Goal: Transaction & Acquisition: Purchase product/service

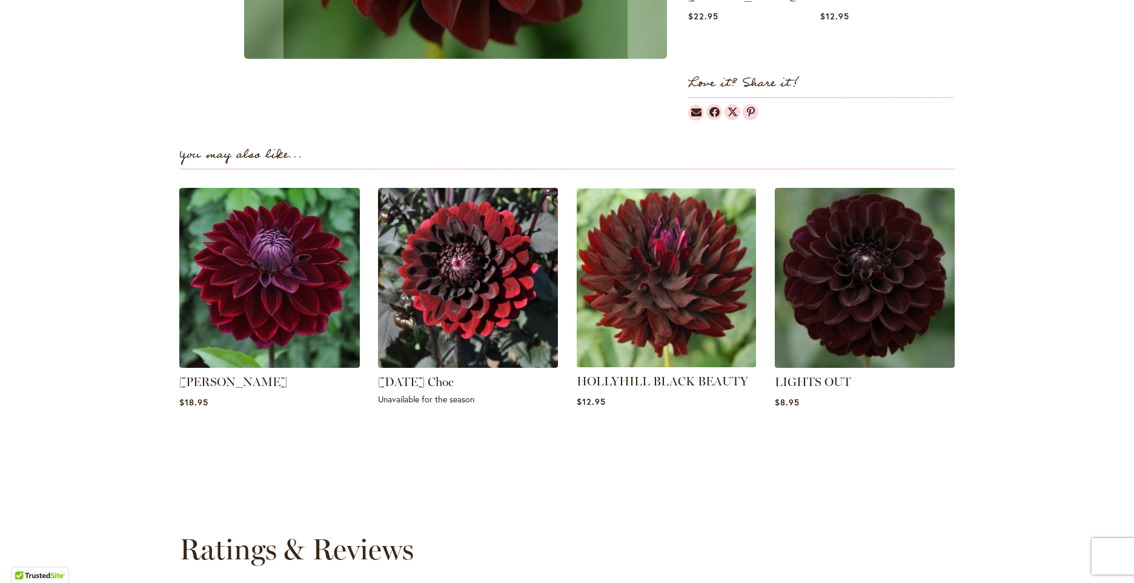
scroll to position [730, 0]
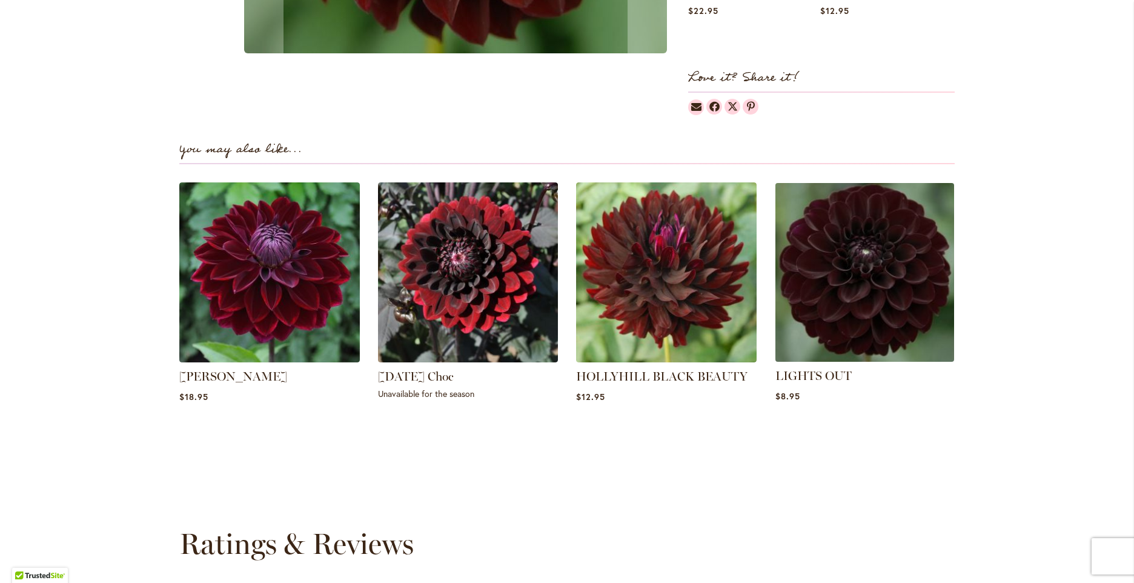
click at [824, 300] on img at bounding box center [864, 272] width 188 height 188
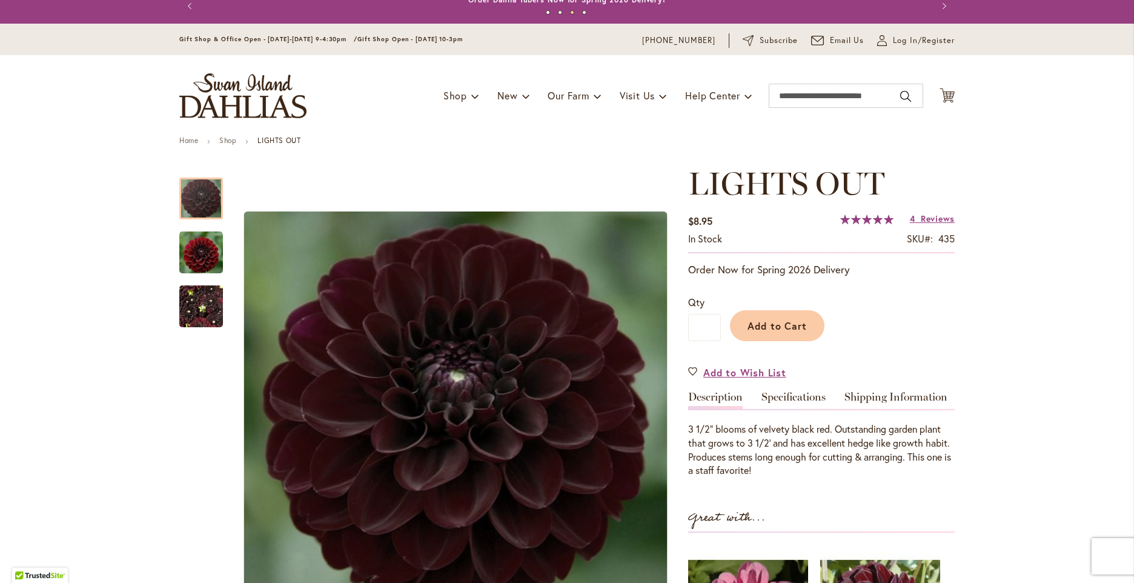
scroll to position [15, 0]
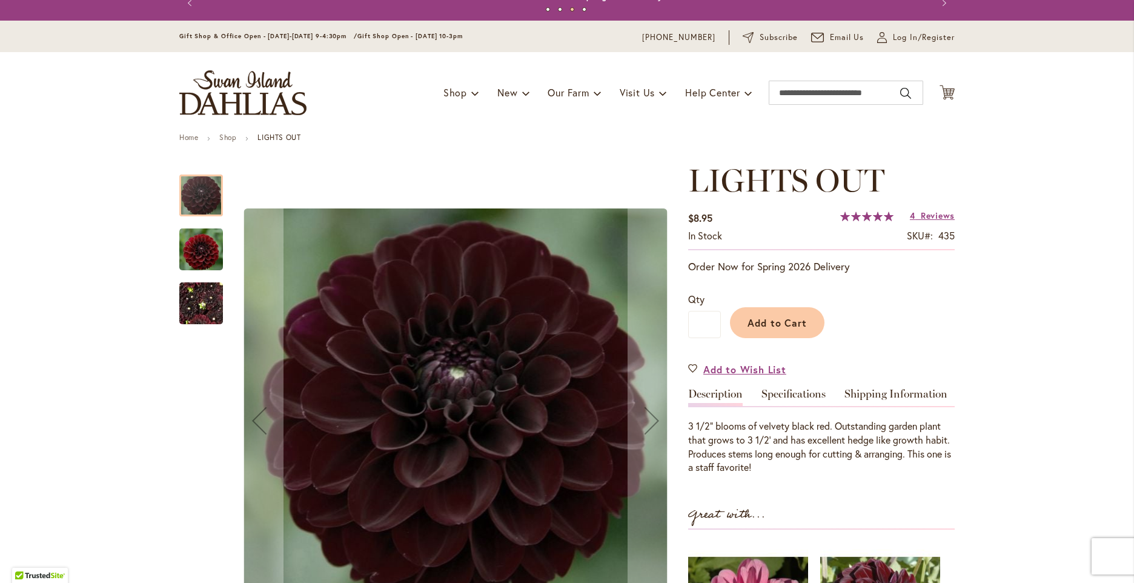
click at [197, 316] on img "LIGHTS OUT" at bounding box center [201, 303] width 44 height 58
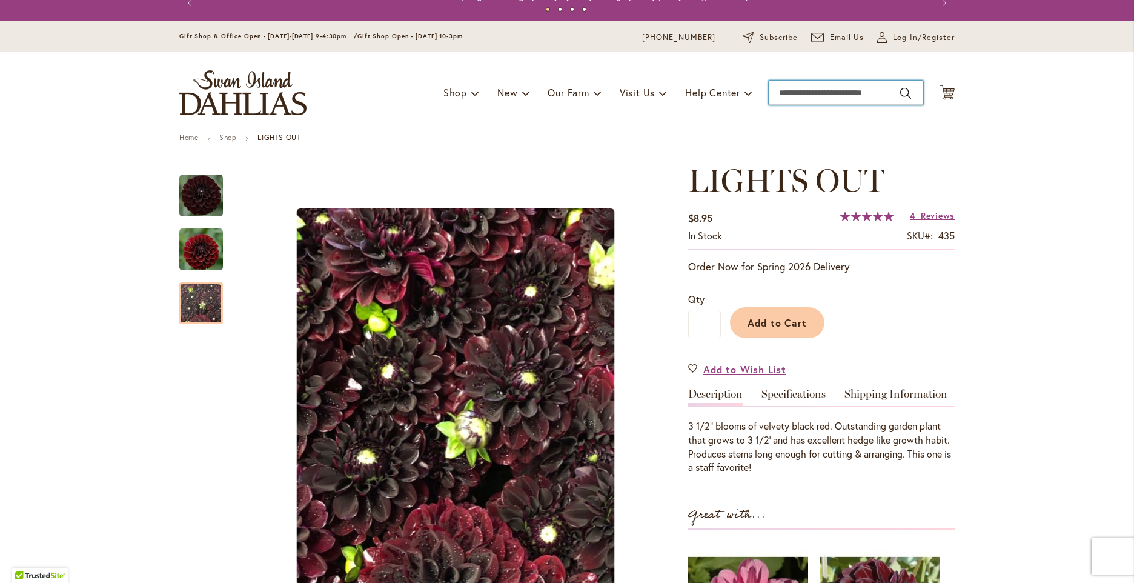
click at [778, 88] on input "Search" at bounding box center [846, 93] width 154 height 24
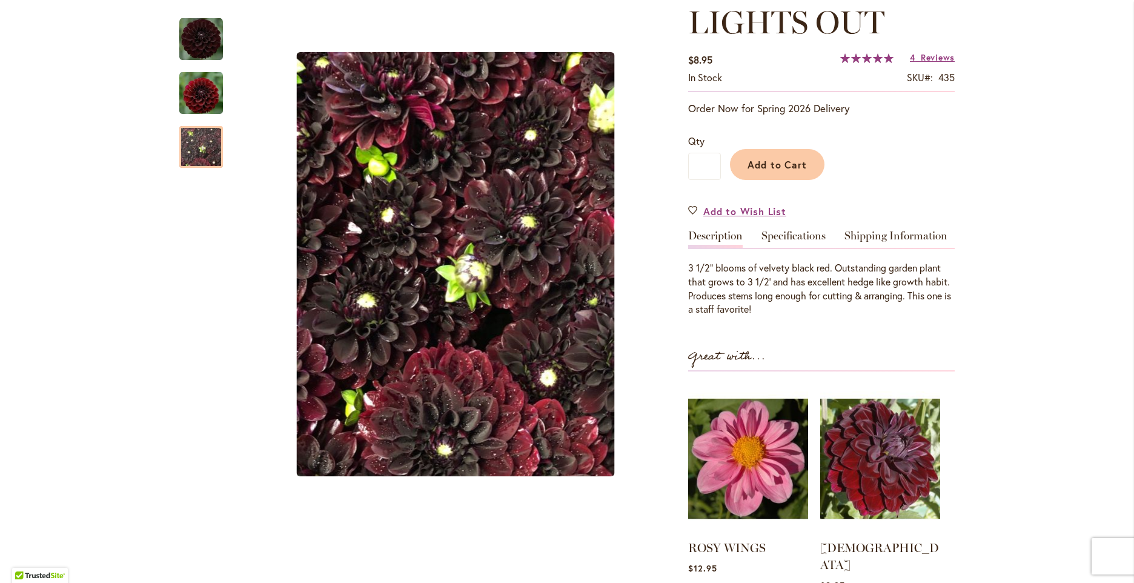
scroll to position [0, 0]
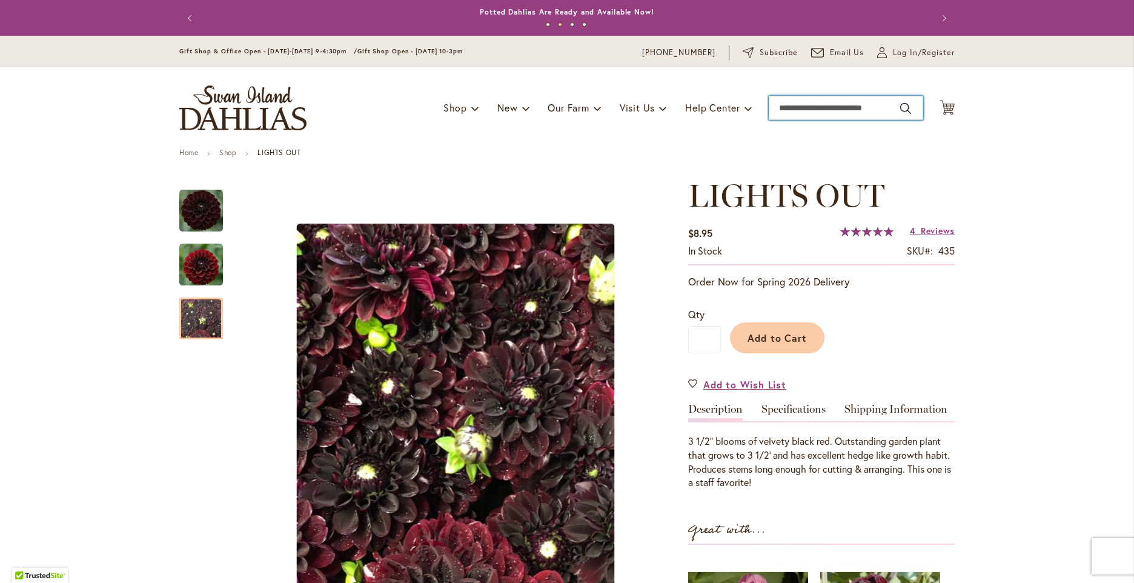
click at [784, 110] on input "Search" at bounding box center [846, 108] width 154 height 24
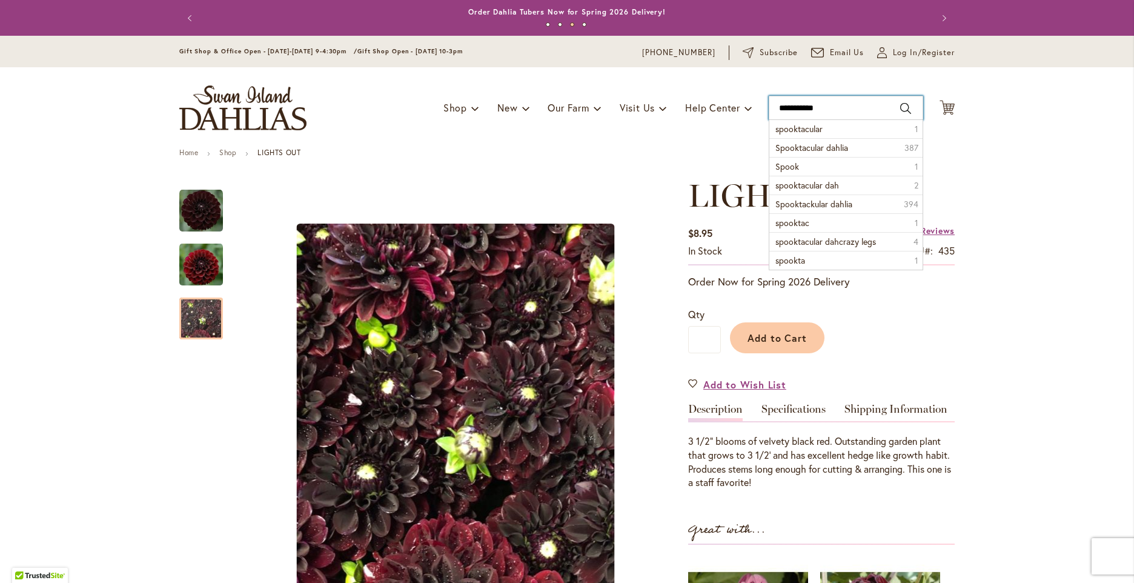
type input "**********"
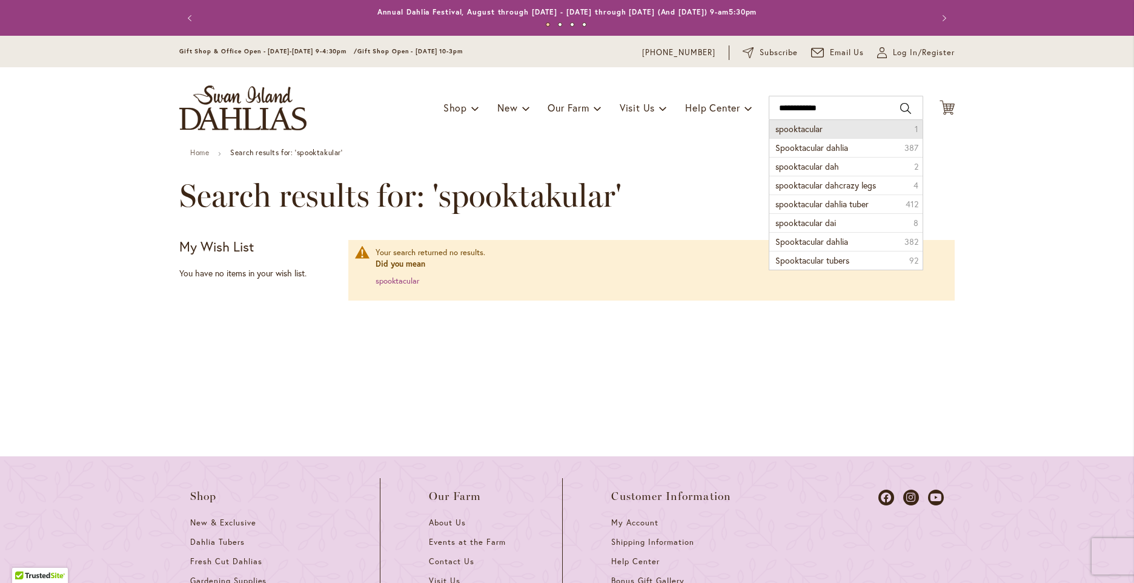
click at [844, 133] on li "spooktacular 1" at bounding box center [845, 129] width 153 height 18
type input "**********"
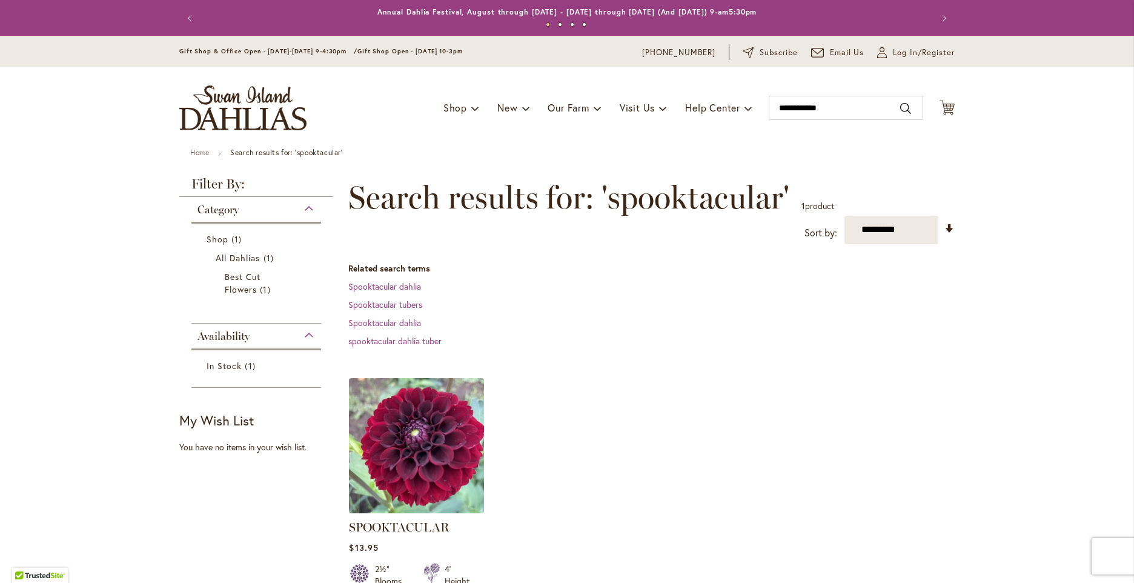
click at [452, 414] on img at bounding box center [417, 445] width 142 height 142
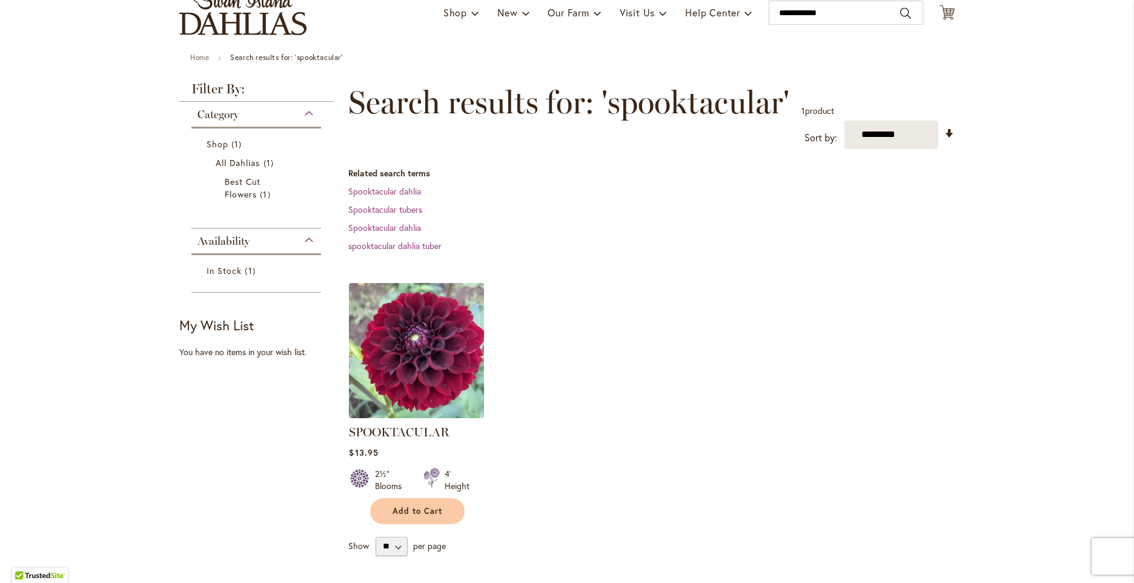
scroll to position [151, 0]
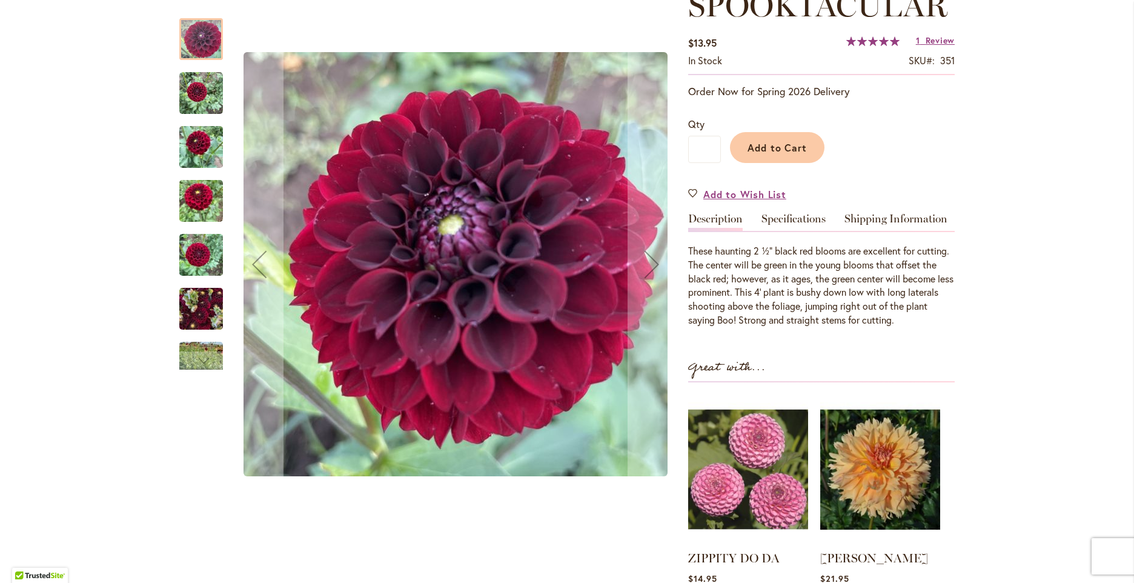
scroll to position [197, 0]
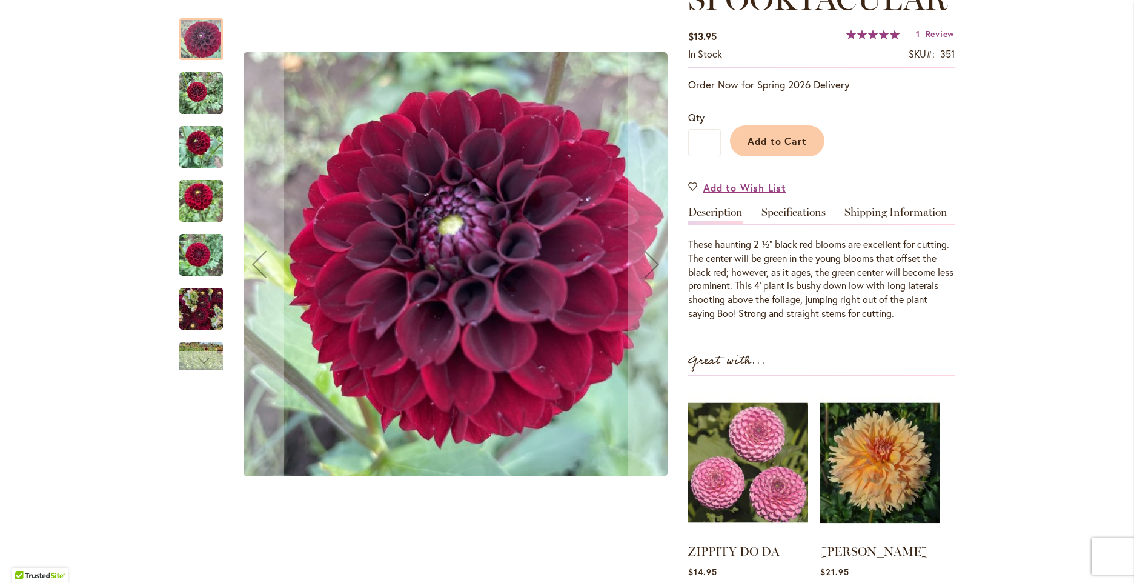
click at [203, 365] on div "Next" at bounding box center [201, 360] width 18 height 18
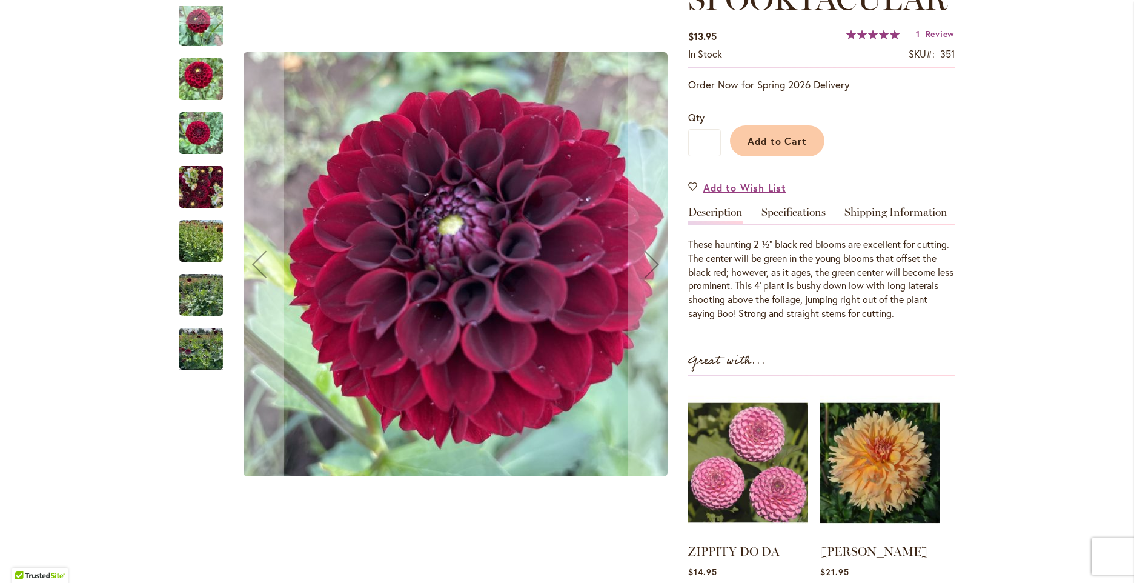
click at [200, 293] on img "Spooktacular" at bounding box center [201, 295] width 44 height 58
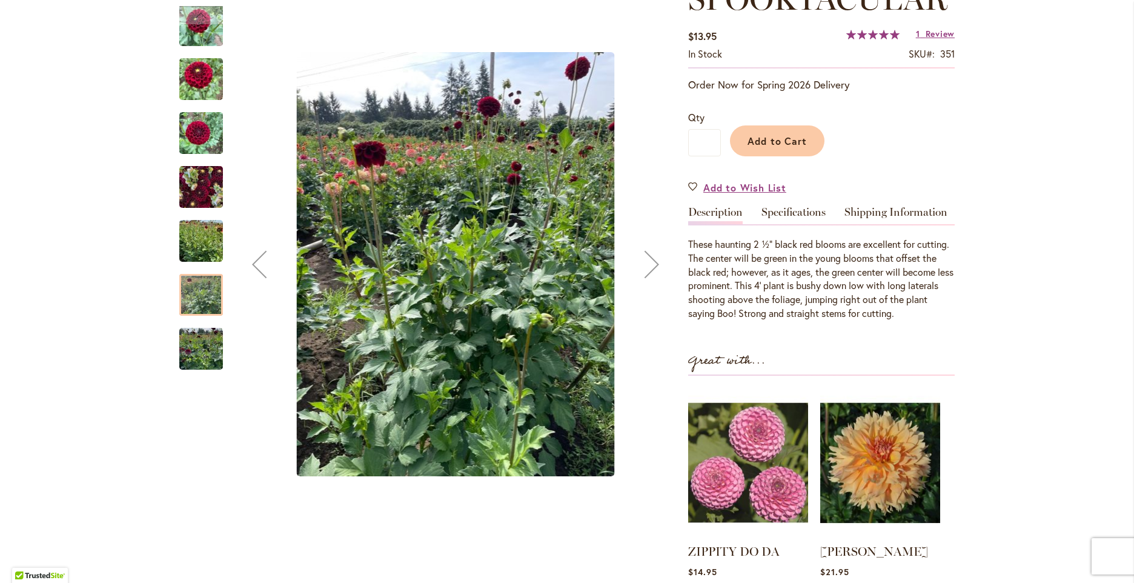
click at [207, 351] on img "Spooktacular" at bounding box center [201, 349] width 44 height 58
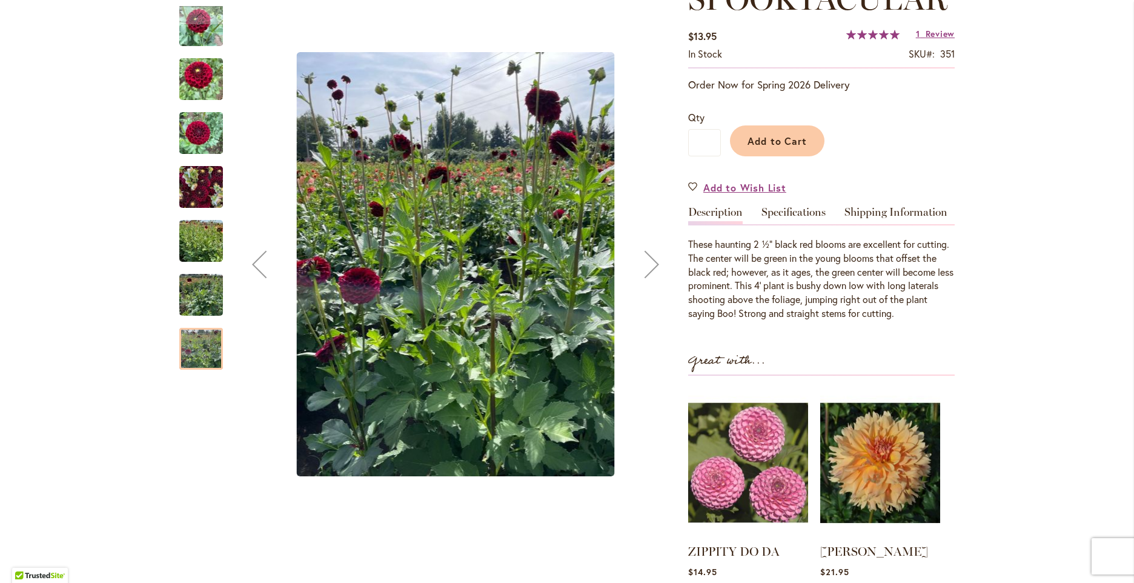
click at [193, 244] on img "Spooktacular" at bounding box center [201, 241] width 44 height 58
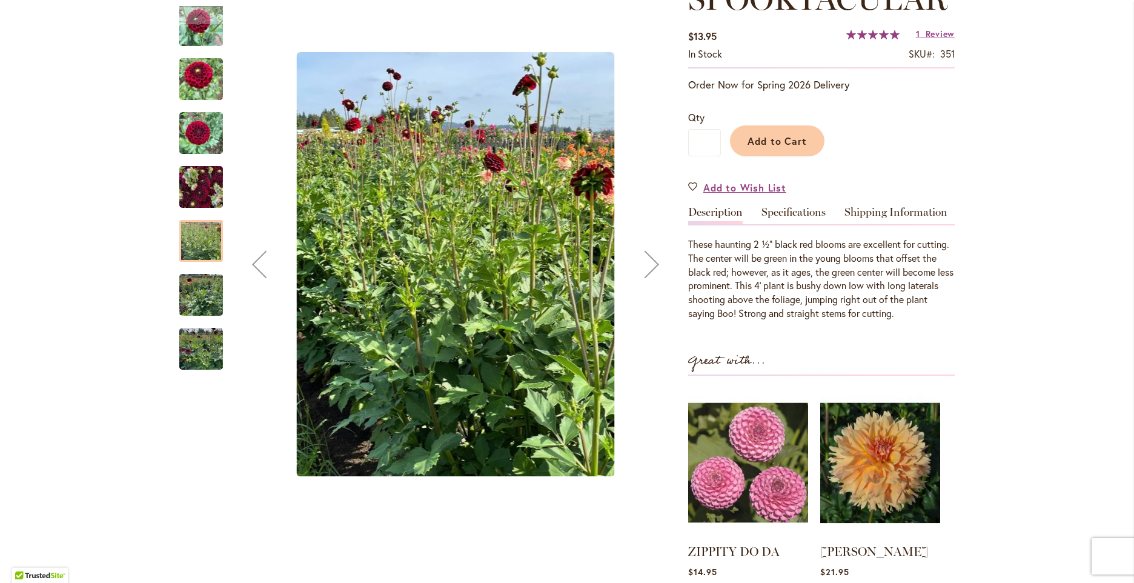
click at [212, 197] on img "Spooktacular" at bounding box center [201, 187] width 44 height 58
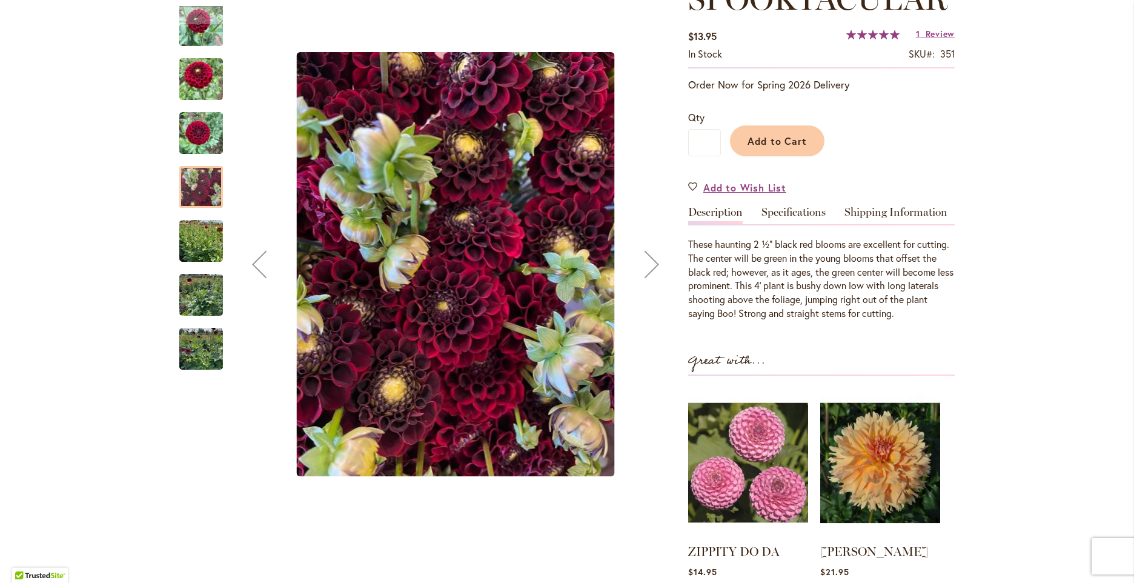
click at [187, 300] on img "Spooktacular" at bounding box center [201, 295] width 44 height 58
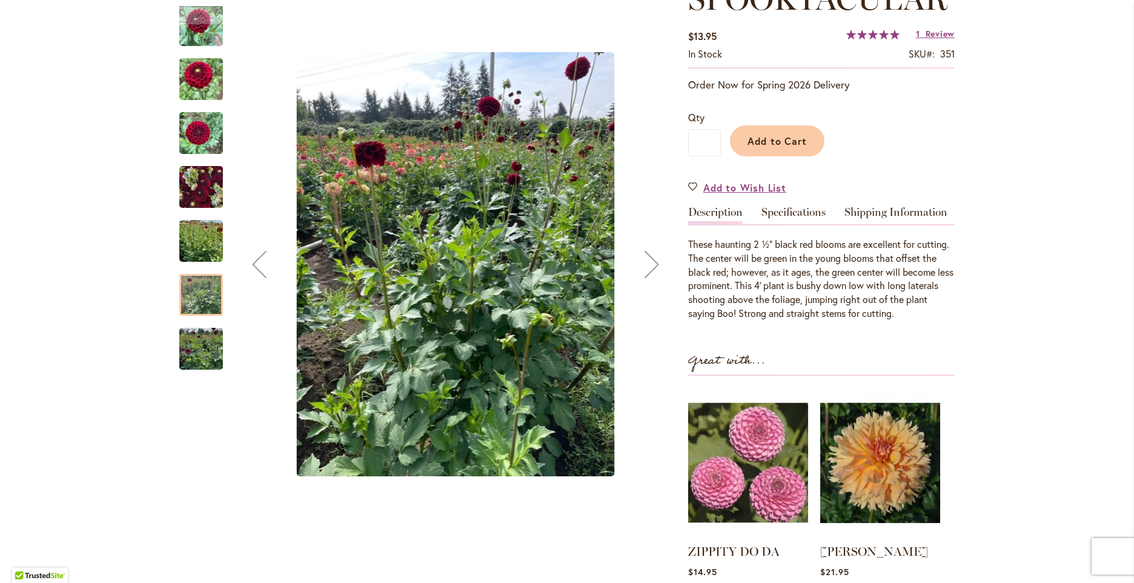
click at [191, 311] on div at bounding box center [201, 295] width 44 height 42
click at [196, 239] on img "Spooktacular" at bounding box center [201, 241] width 44 height 58
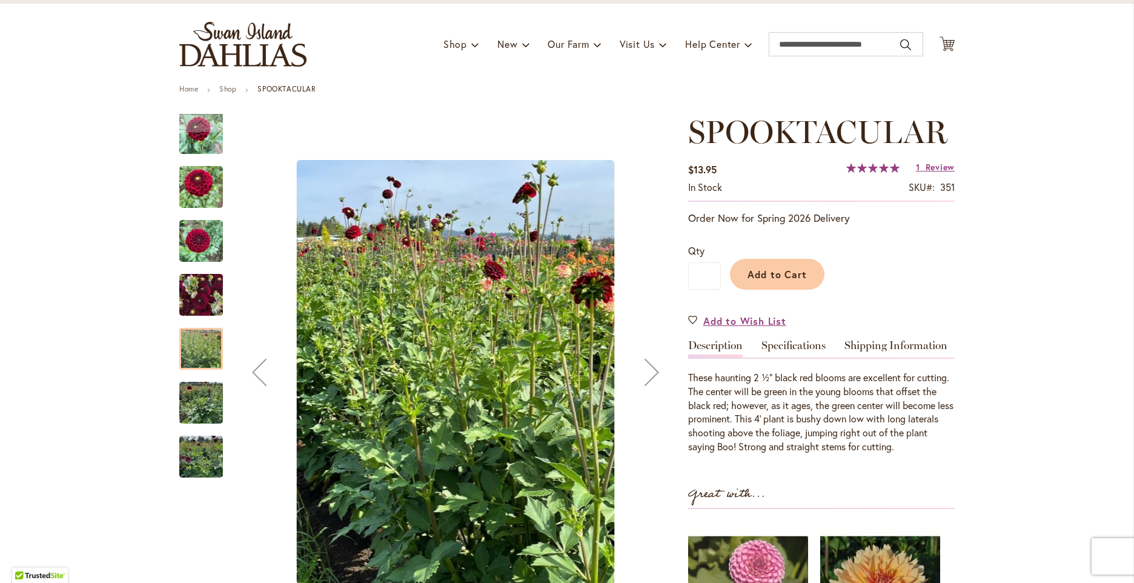
scroll to position [61, 0]
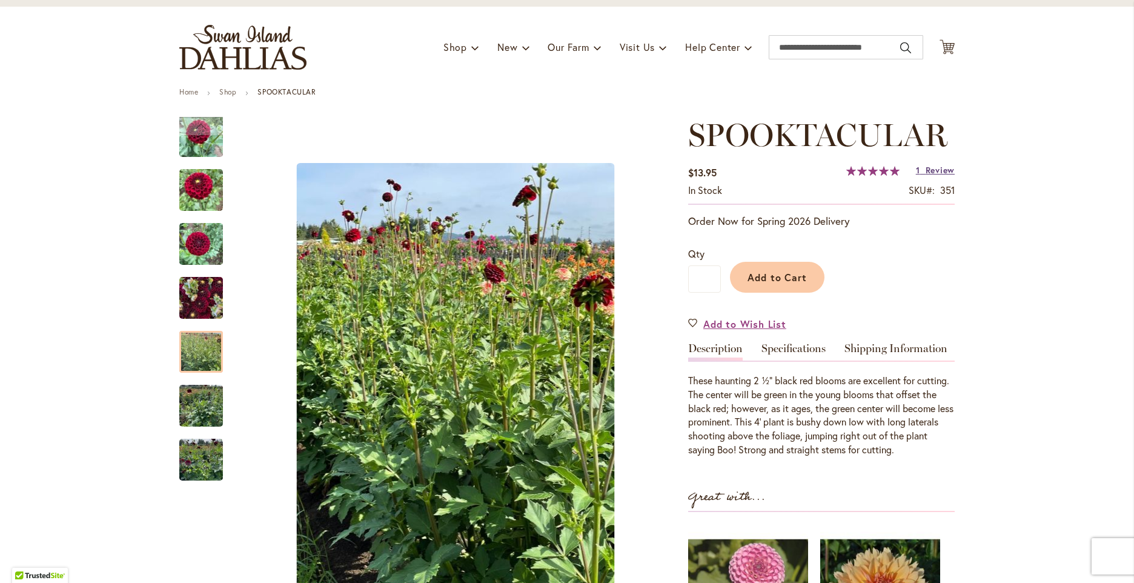
click at [940, 170] on span "Review" at bounding box center [939, 170] width 29 height 12
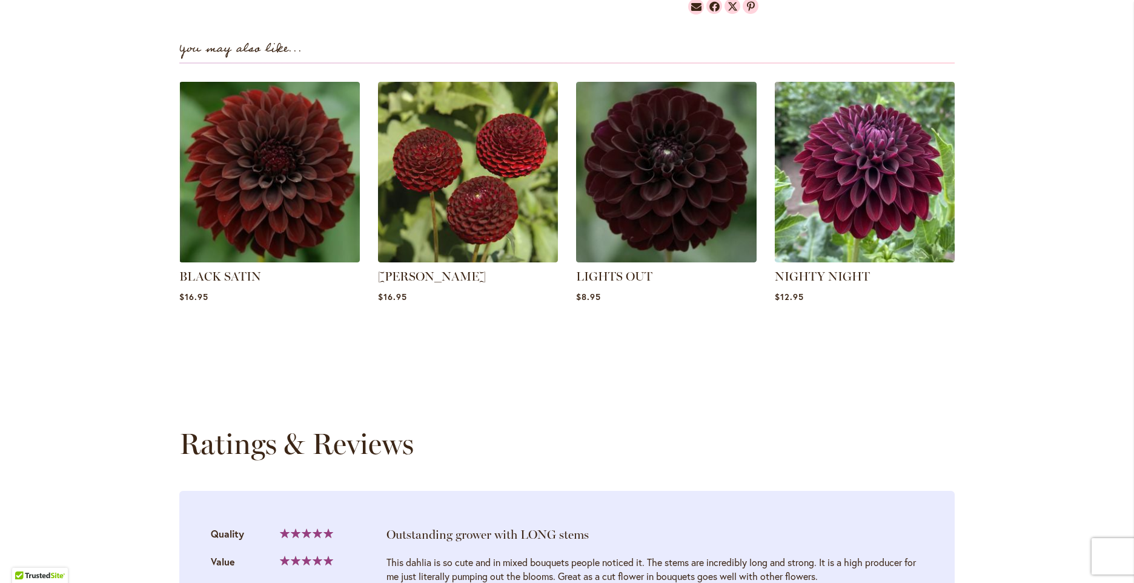
scroll to position [980, 0]
